Goal: Information Seeking & Learning: Check status

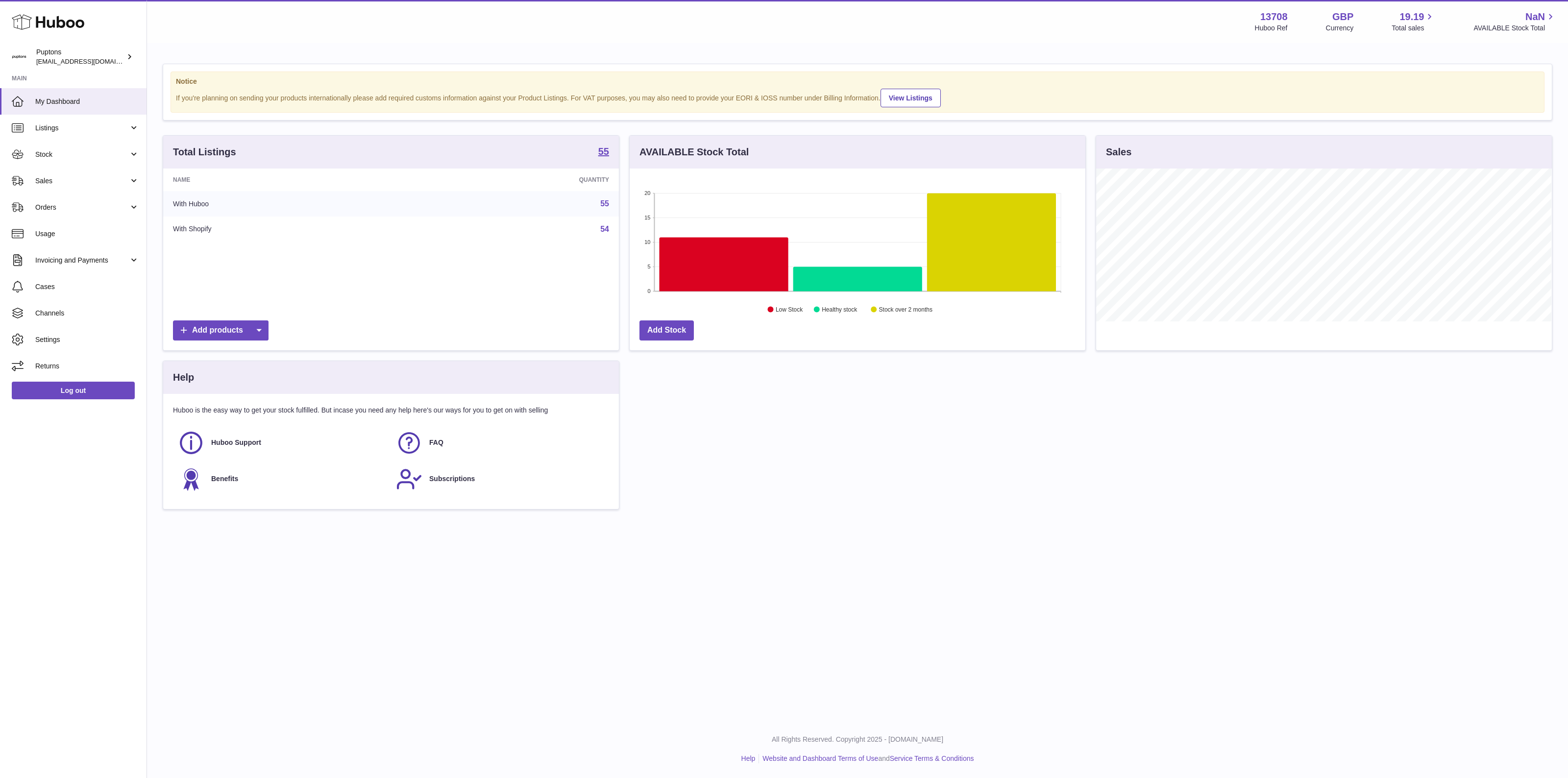
scroll to position [152, 455]
click at [69, 180] on span "Sales" at bounding box center [82, 181] width 94 height 9
click at [82, 208] on span "Sales" at bounding box center [87, 206] width 104 height 9
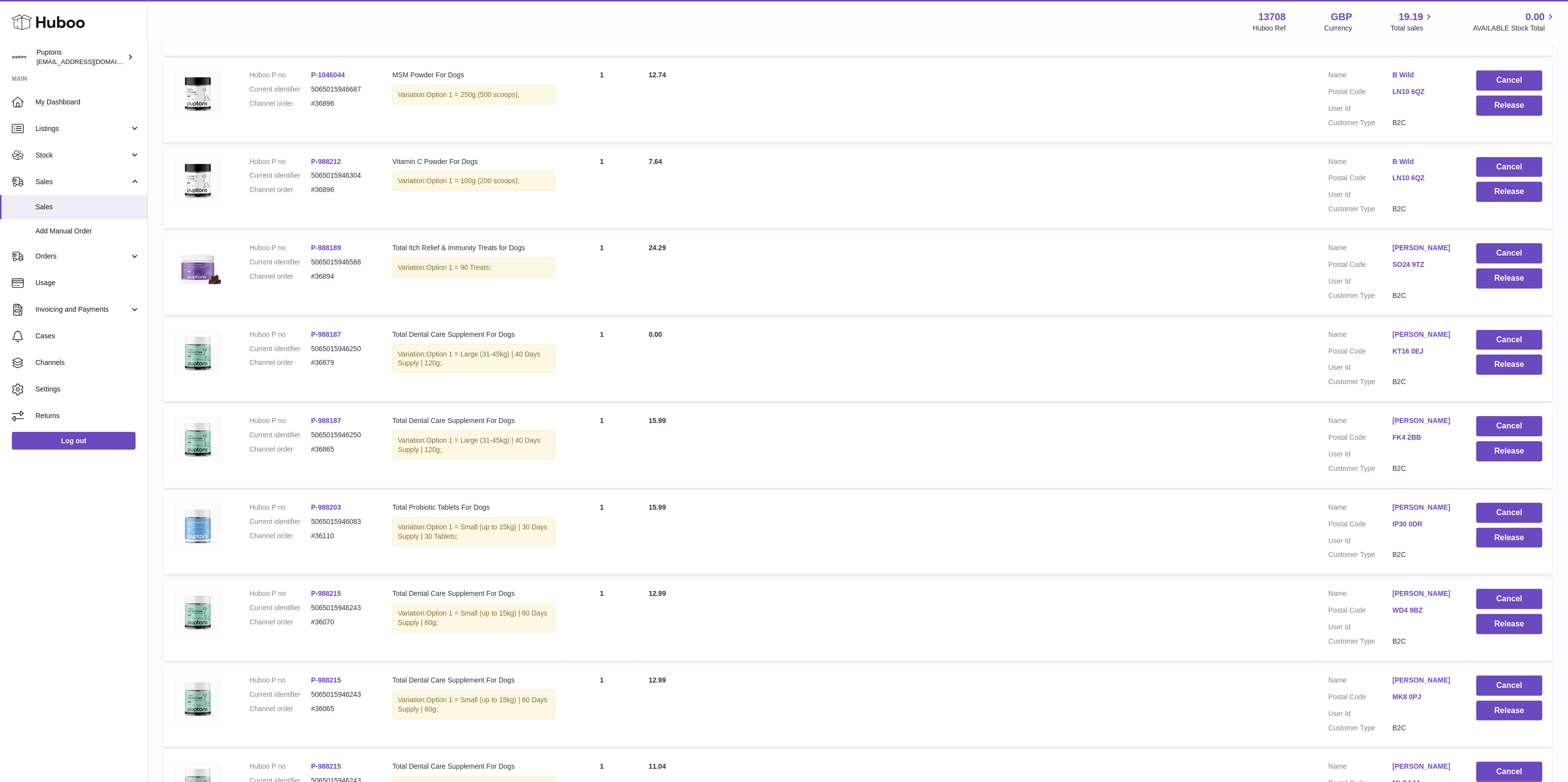
scroll to position [461, 0]
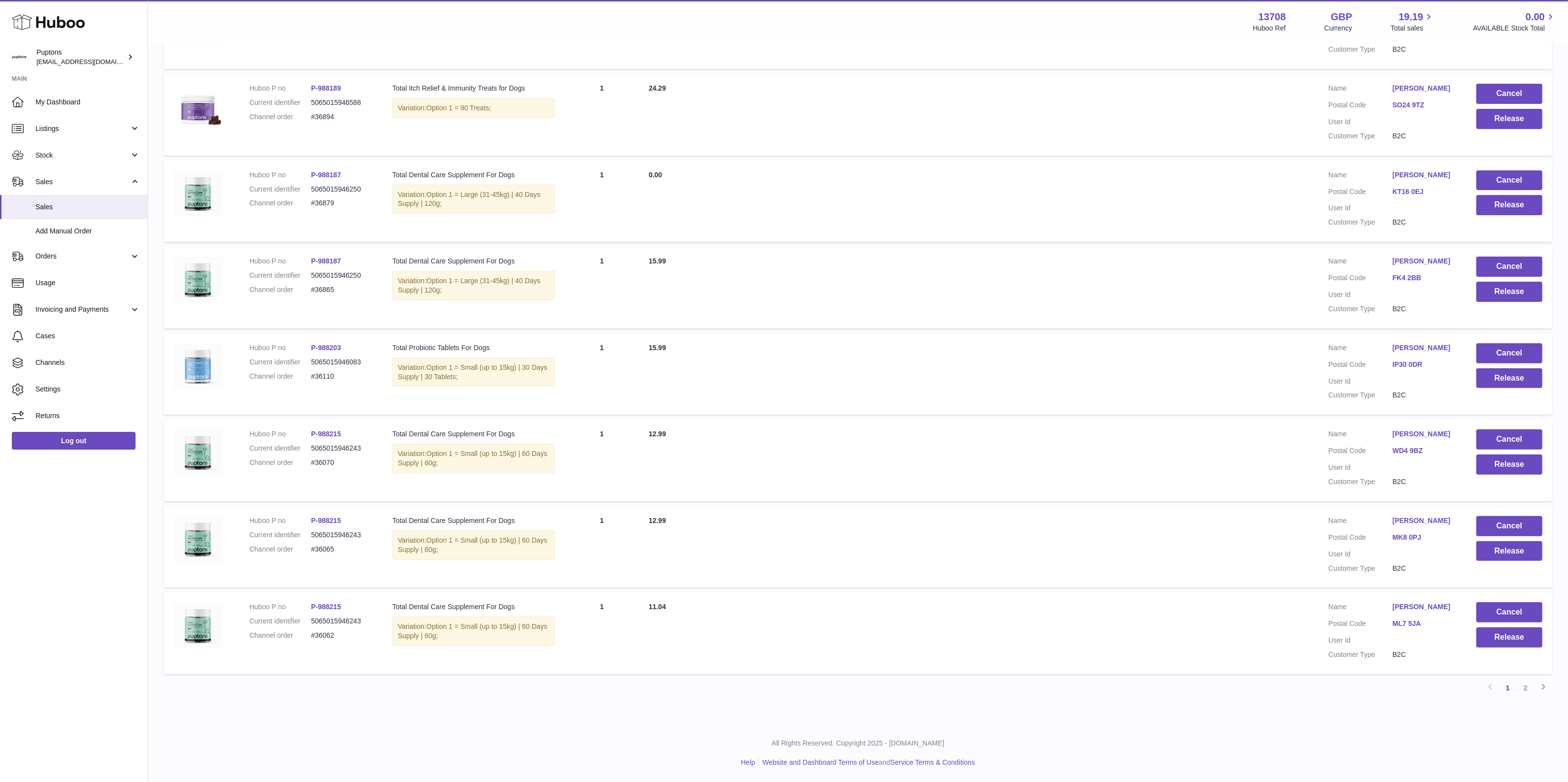
click at [1526, 690] on link "2" at bounding box center [1525, 688] width 18 height 18
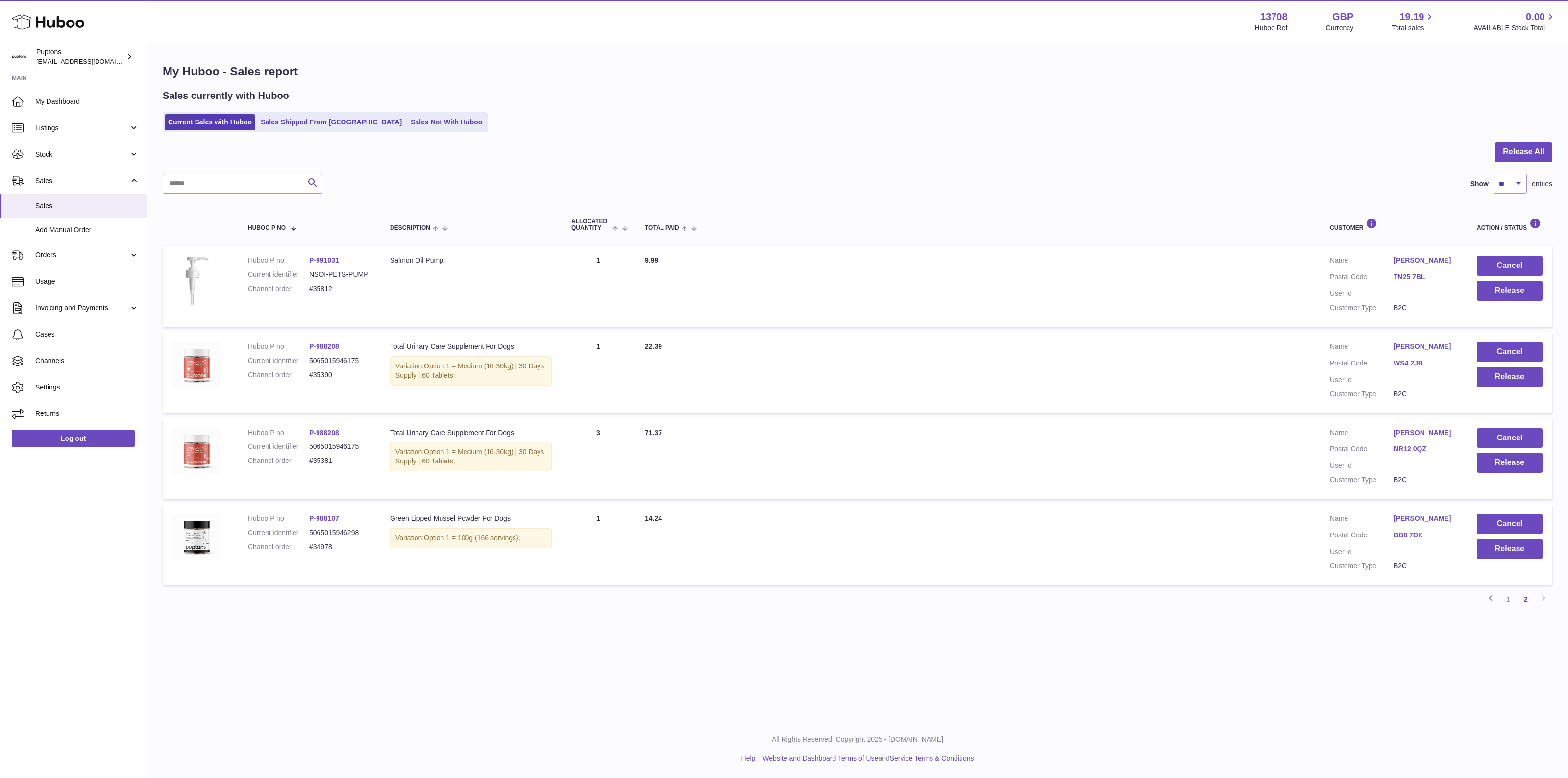
click at [1507, 608] on link "1" at bounding box center [1508, 599] width 18 height 18
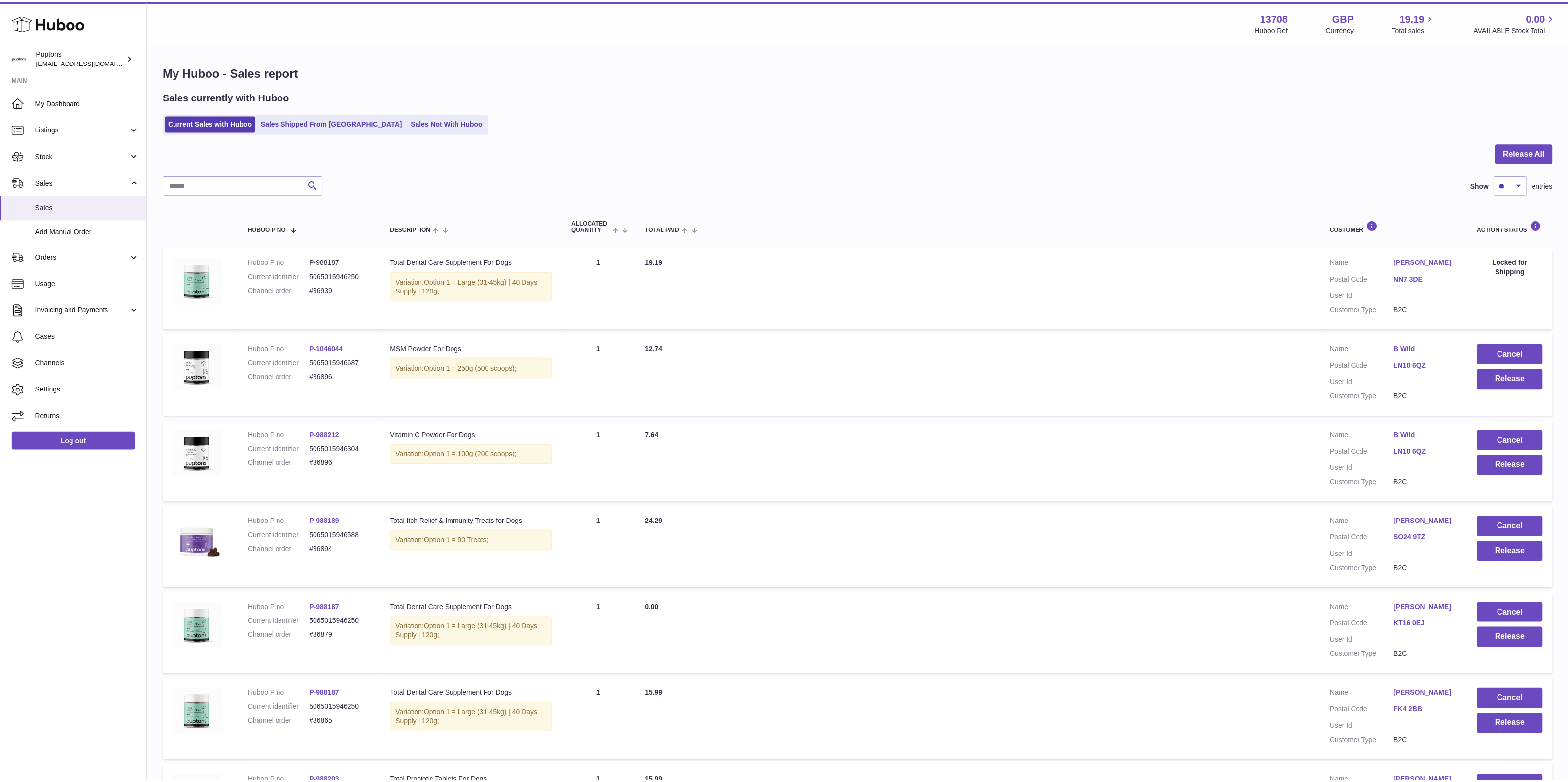
scroll to position [44, 0]
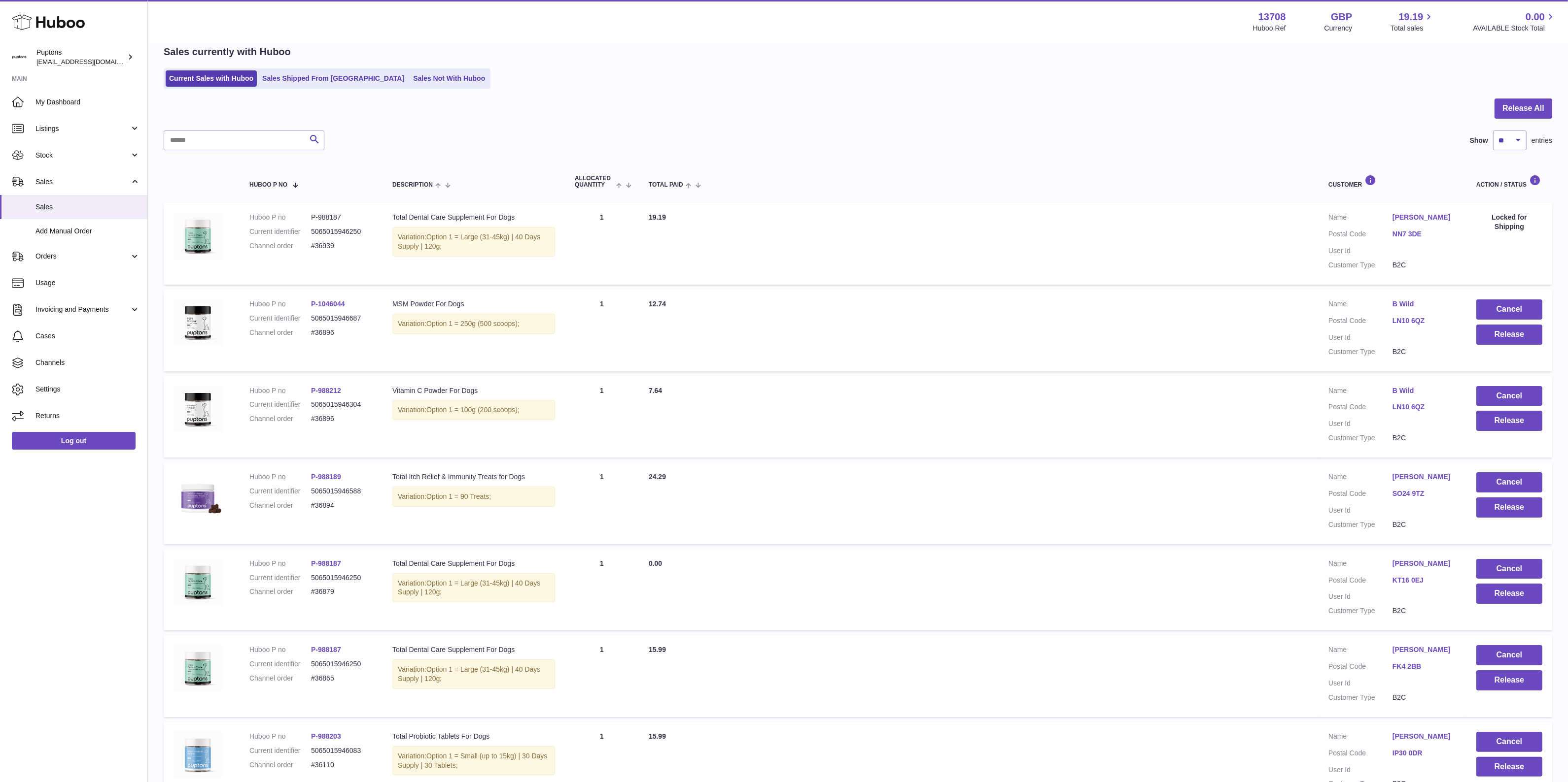
click at [410, 76] on link "Sales Not With Huboo" at bounding box center [449, 78] width 79 height 17
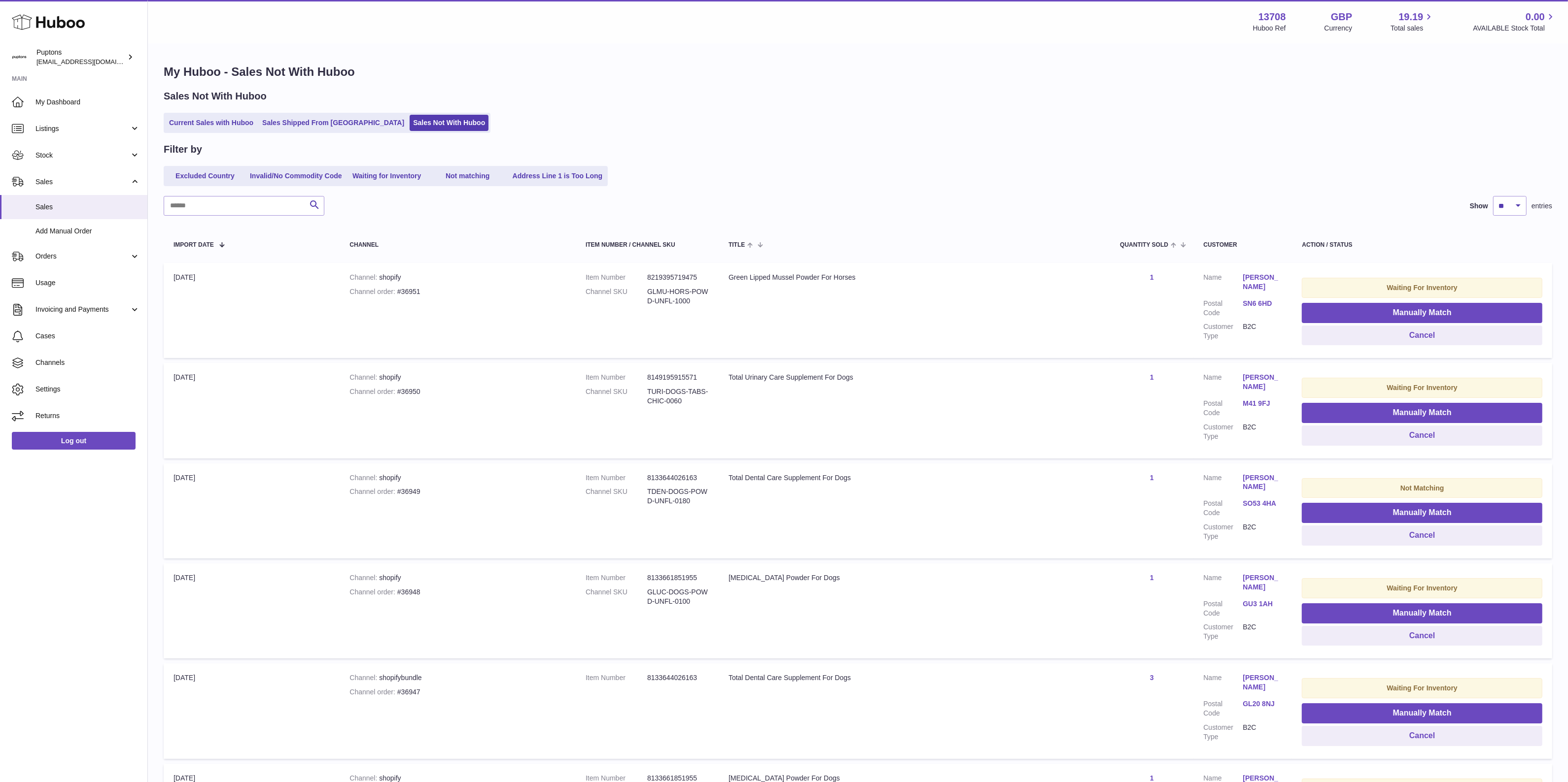
click at [233, 126] on link "Current Sales with Huboo" at bounding box center [211, 123] width 91 height 17
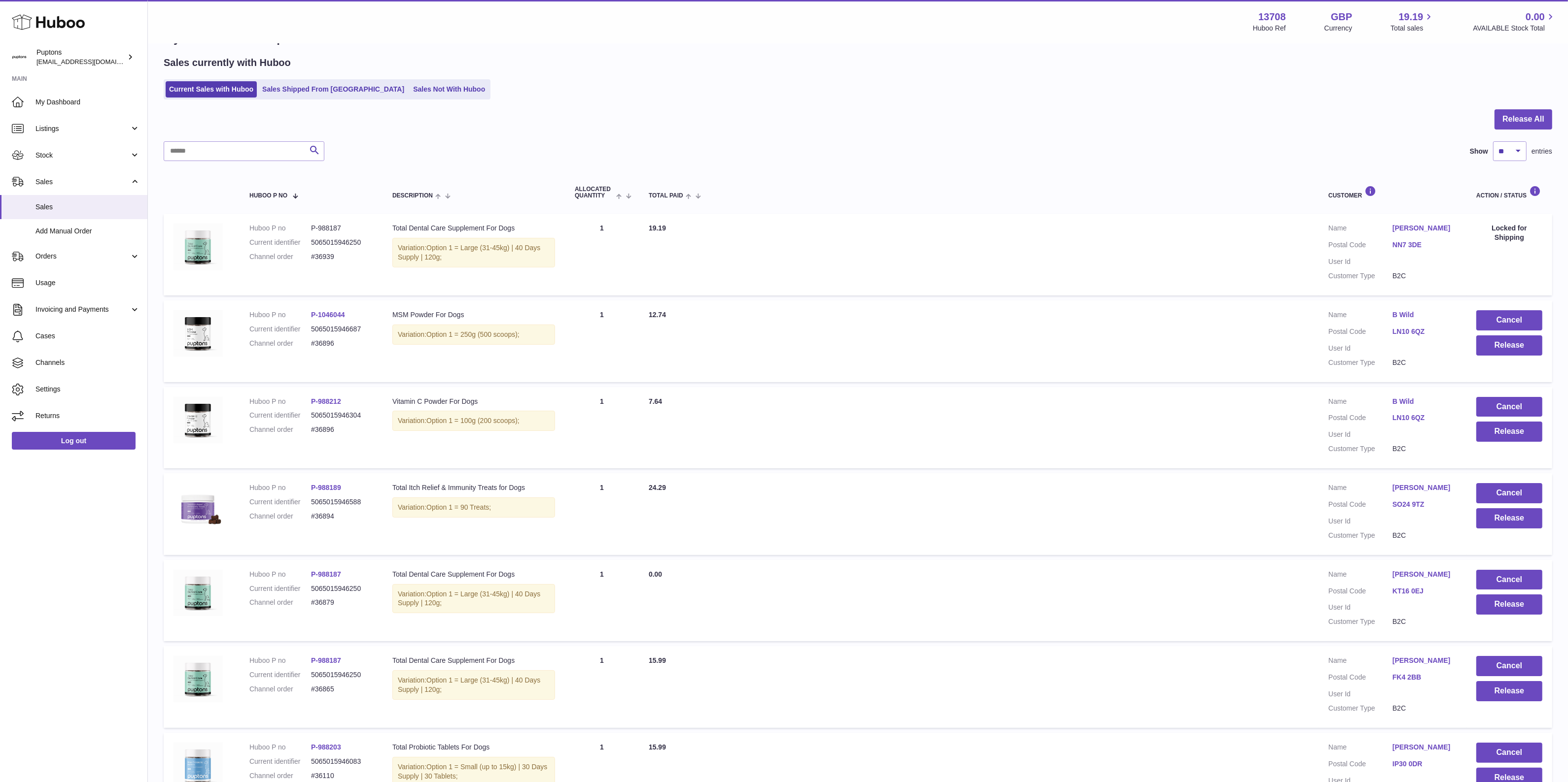
scroll to position [29, 0]
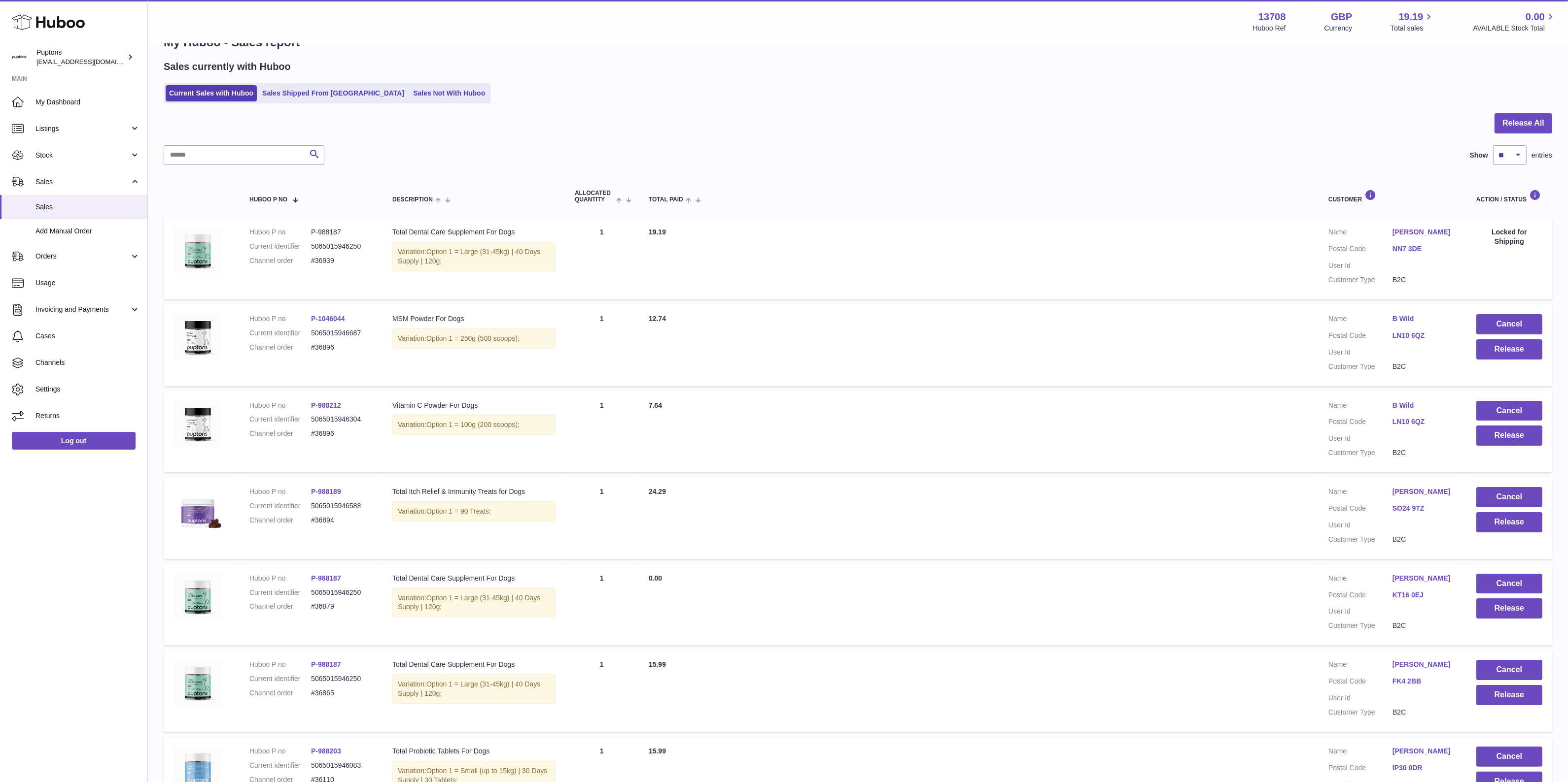
click at [61, 31] on icon at bounding box center [48, 22] width 73 height 20
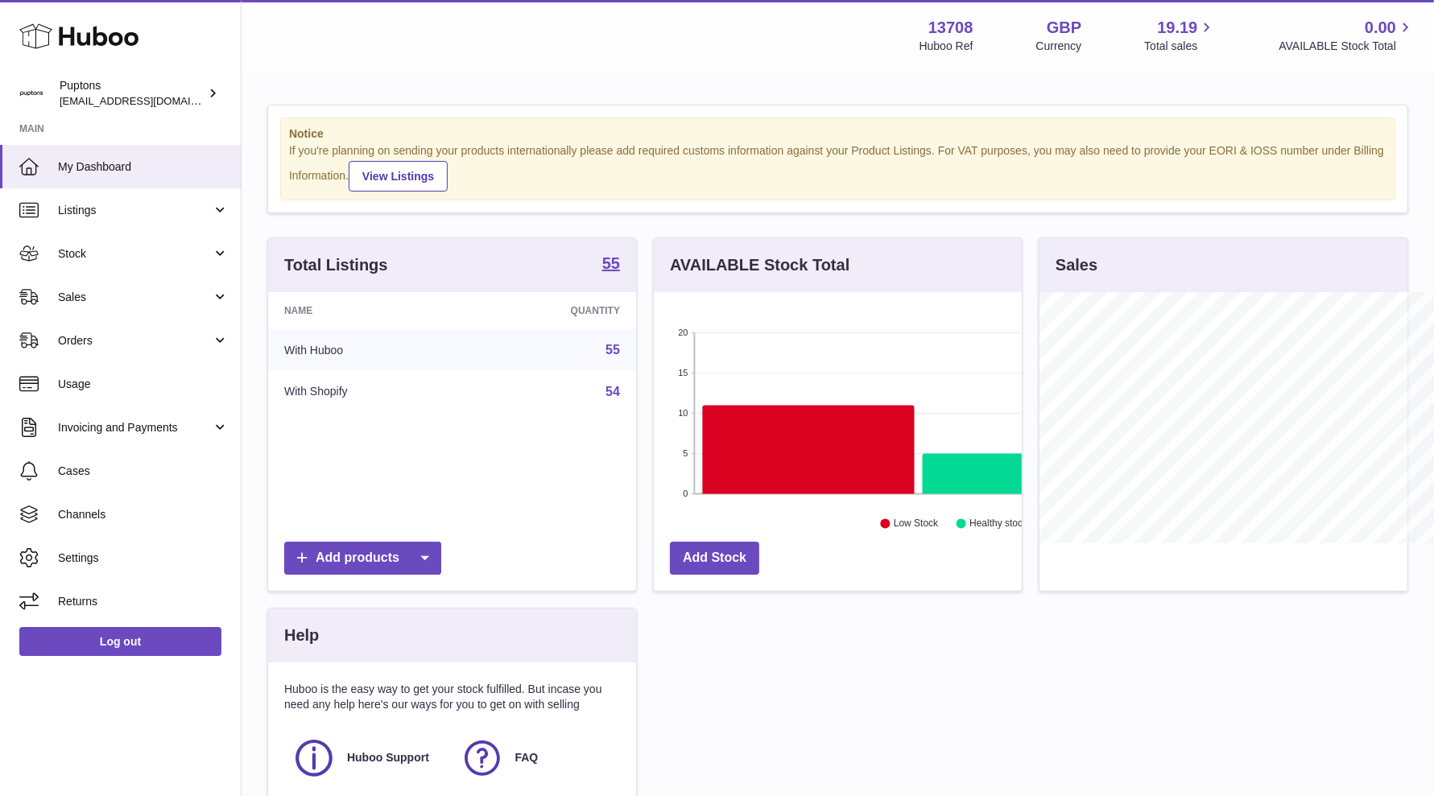
scroll to position [250, 368]
